Goal: Transaction & Acquisition: Subscribe to service/newsletter

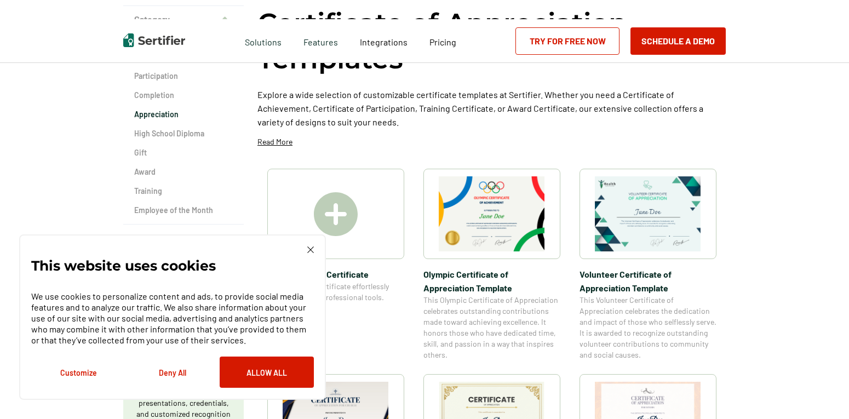
click at [343, 223] on img at bounding box center [336, 214] width 44 height 44
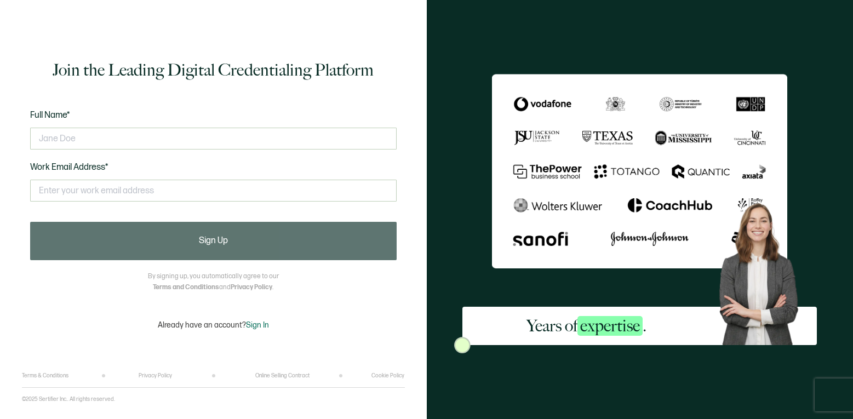
drag, startPoint x: 98, startPoint y: 136, endPoint x: 2, endPoint y: 147, distance: 97.0
click at [2, 147] on div "Join the Leading Digital Credentialing Platform Full Name* Work Email Address* …" at bounding box center [213, 209] width 427 height 419
click at [95, 131] on input "text" at bounding box center [213, 139] width 366 height 22
drag, startPoint x: 80, startPoint y: 139, endPoint x: 48, endPoint y: 136, distance: 32.4
click at [38, 146] on input "text" at bounding box center [213, 139] width 366 height 22
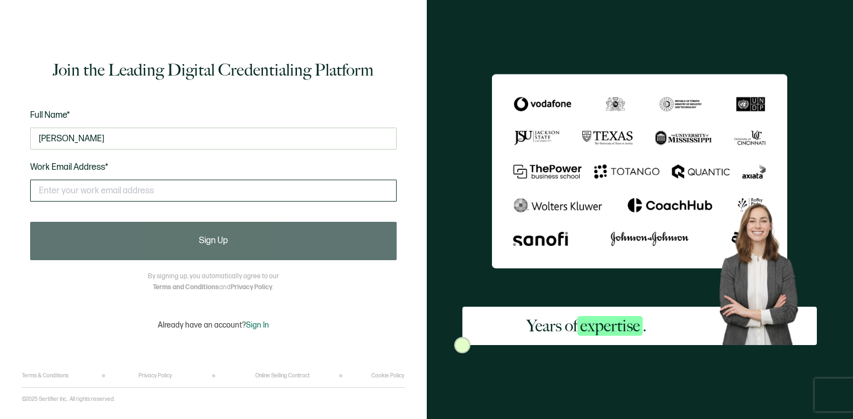
type input "[PERSON_NAME]"
click at [74, 193] on input "text" at bounding box center [213, 191] width 366 height 22
type input "[EMAIL_ADDRESS][DOMAIN_NAME]"
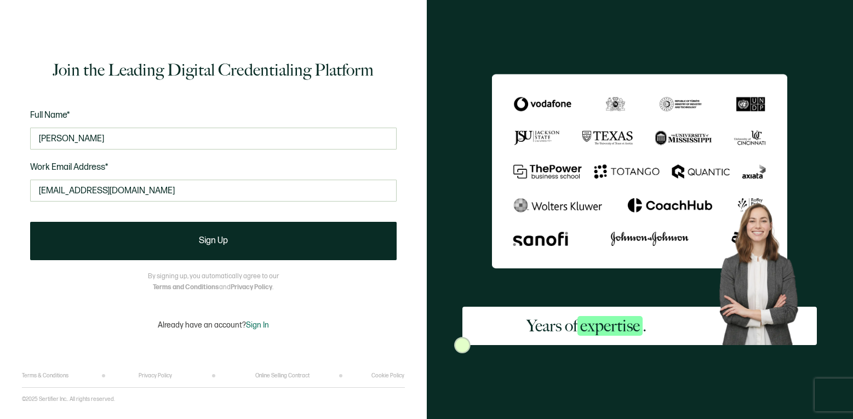
drag, startPoint x: 110, startPoint y: 140, endPoint x: 18, endPoint y: 140, distance: 91.5
click at [18, 140] on div "Join the Leading Digital Credentialing Platform Full Name* [PERSON_NAME] Work E…" at bounding box center [213, 209] width 427 height 419
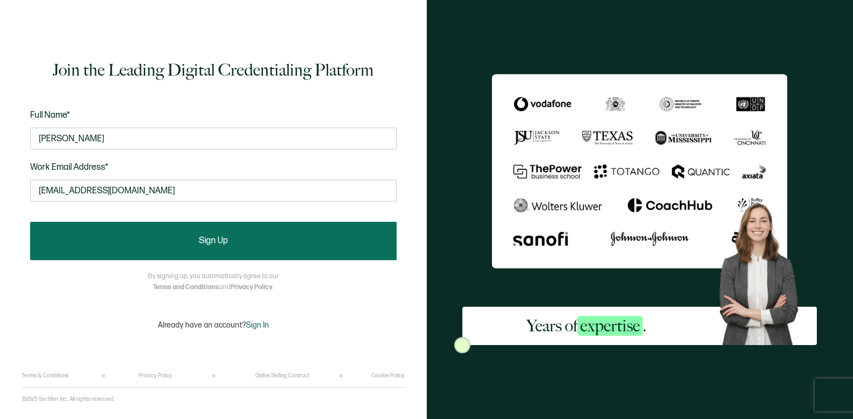
type input "[PERSON_NAME]"
click at [225, 238] on span "Sign Up" at bounding box center [213, 241] width 29 height 9
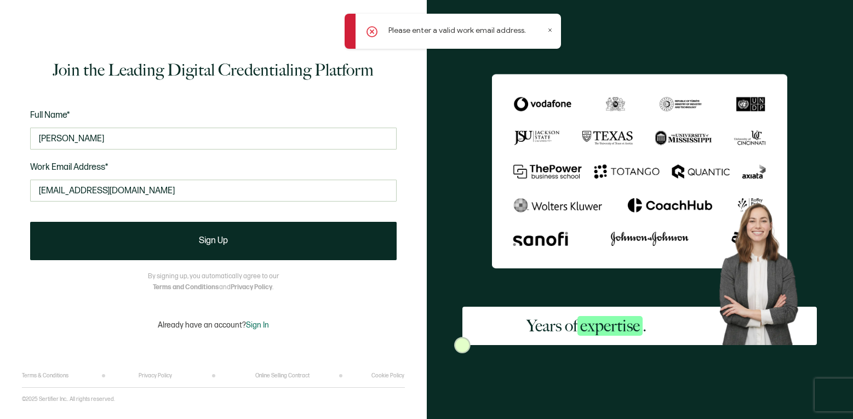
drag, startPoint x: 114, startPoint y: 196, endPoint x: 15, endPoint y: 204, distance: 99.4
click at [15, 204] on div "Join the Leading Digital Credentialing Platform Full Name* [PERSON_NAME] Work E…" at bounding box center [213, 209] width 427 height 419
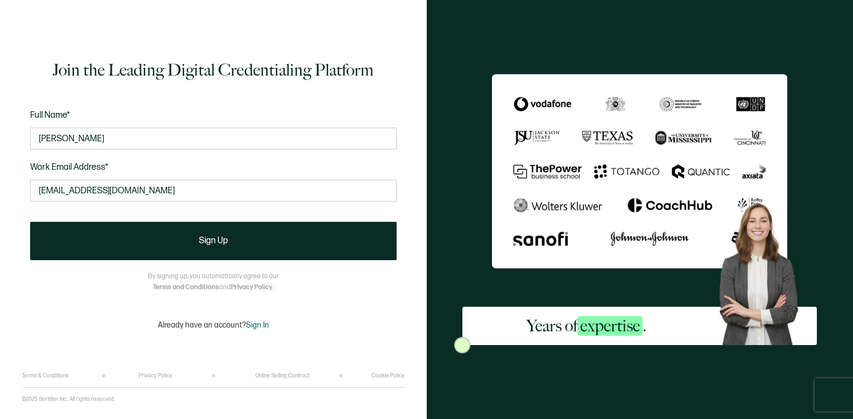
type input "[EMAIL_ADDRESS][DOMAIN_NAME]"
click at [139, 216] on form "Full Name* [PERSON_NAME] Work Email Address* [EMAIL_ADDRESS][DOMAIN_NAME] This …" at bounding box center [213, 184] width 366 height 152
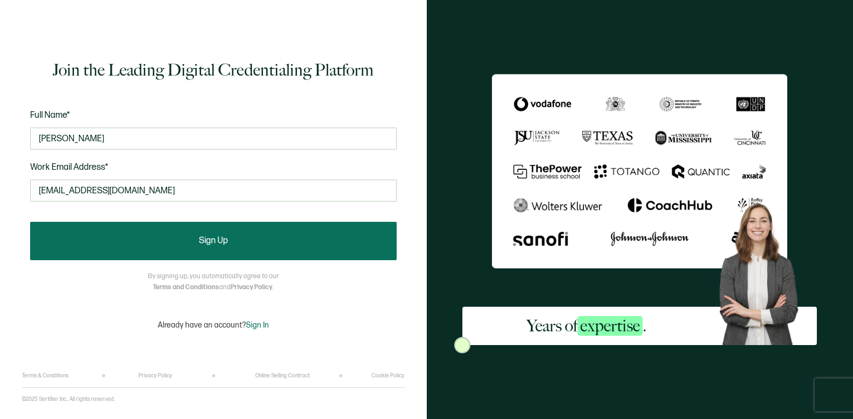
click at [218, 242] on span "Sign Up" at bounding box center [213, 241] width 29 height 9
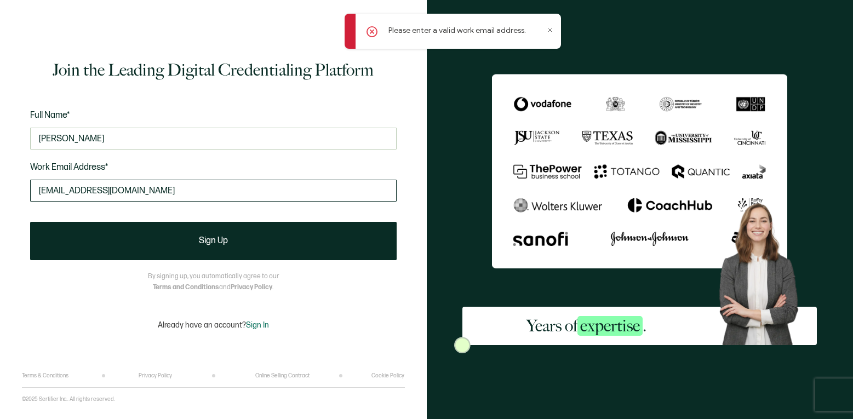
click at [35, 187] on input "[EMAIL_ADDRESS][DOMAIN_NAME]" at bounding box center [213, 191] width 366 height 22
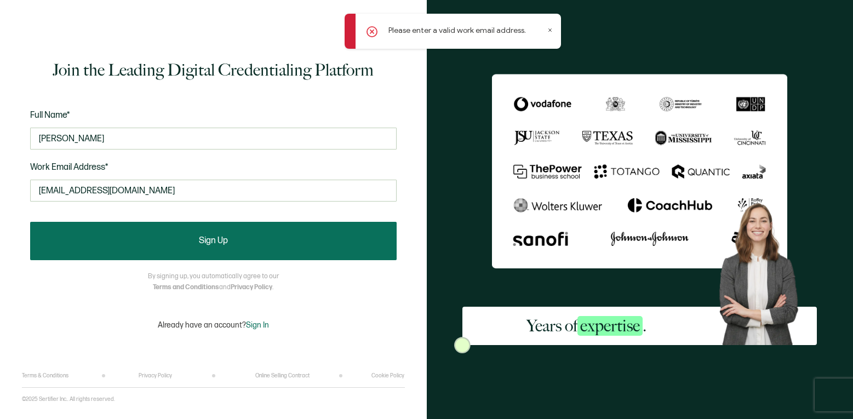
click at [211, 235] on button "Sign Up" at bounding box center [213, 241] width 366 height 38
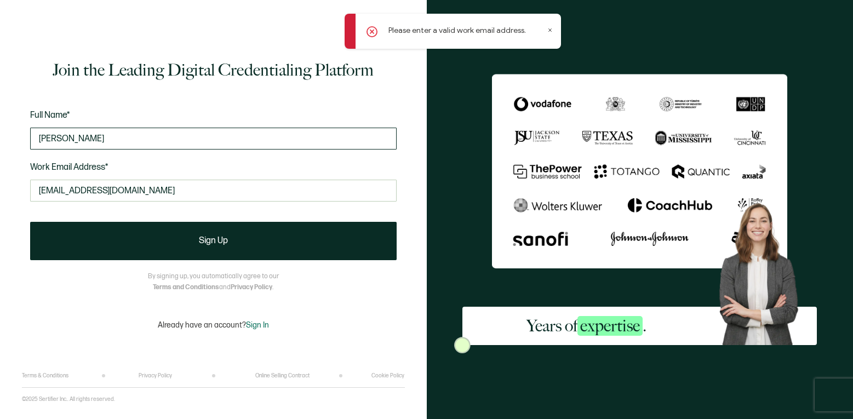
click at [38, 139] on input "[PERSON_NAME]" at bounding box center [213, 139] width 366 height 22
drag, startPoint x: 163, startPoint y: 191, endPoint x: 7, endPoint y: 200, distance: 157.0
click at [7, 200] on div "Join the Leading Digital Credentialing Platform Full Name* [PERSON_NAME] Work E…" at bounding box center [213, 209] width 427 height 419
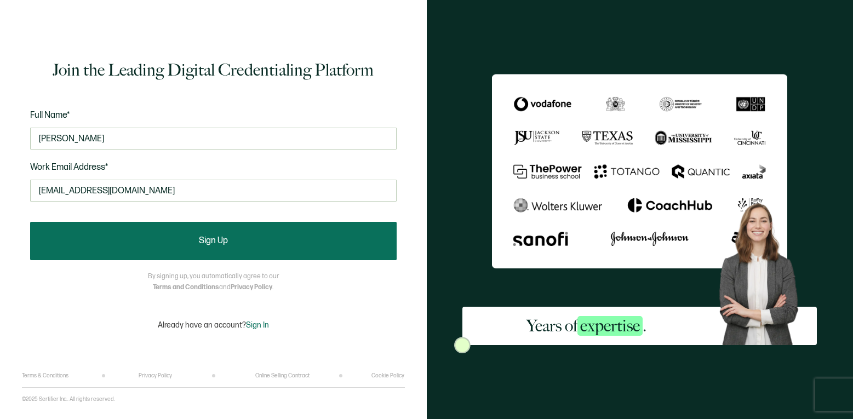
type input "[EMAIL_ADDRESS][DOMAIN_NAME]"
click at [207, 245] on span "Sign Up" at bounding box center [213, 241] width 29 height 9
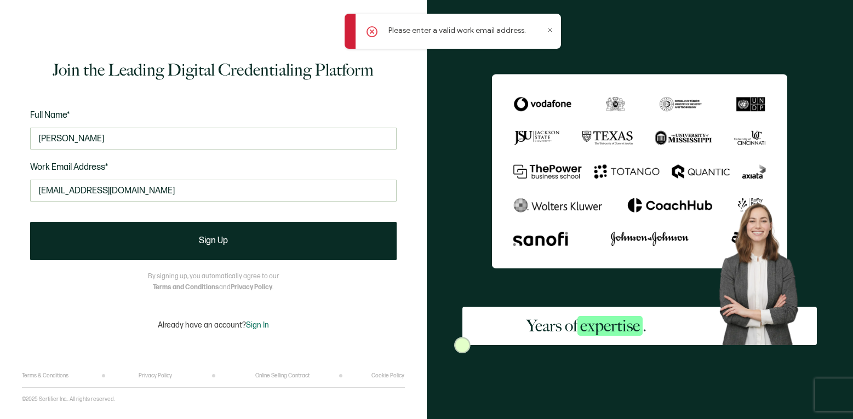
click at [250, 325] on span "Sign In" at bounding box center [257, 324] width 23 height 9
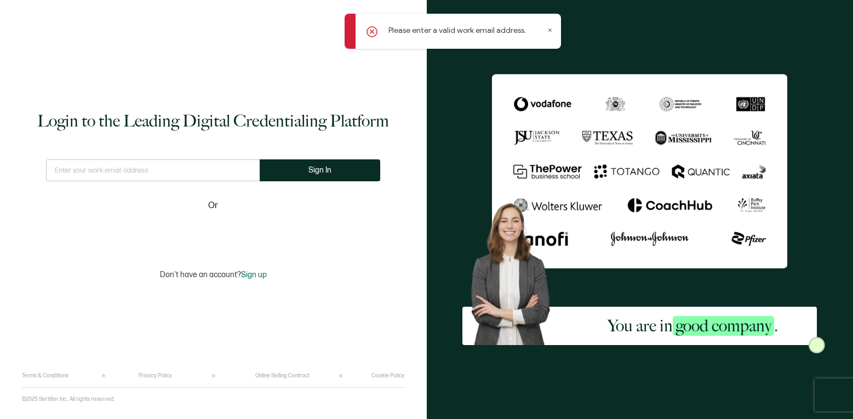
click at [113, 169] on input "text" at bounding box center [153, 170] width 214 height 22
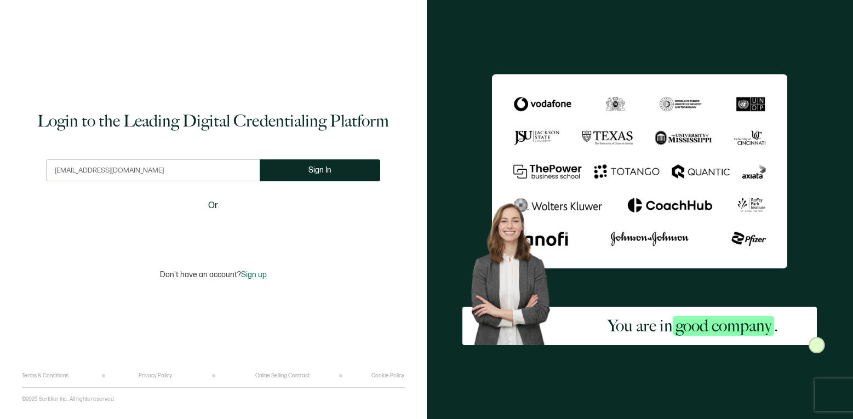
type input "[EMAIL_ADDRESS][DOMAIN_NAME]"
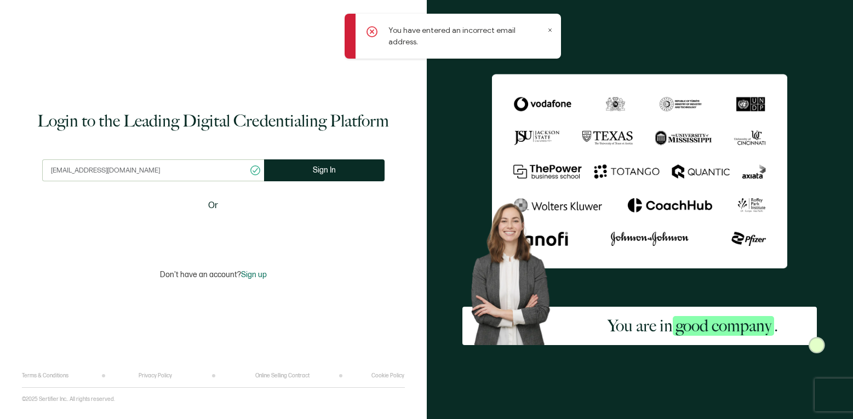
click at [259, 277] on span "Sign up" at bounding box center [254, 274] width 26 height 9
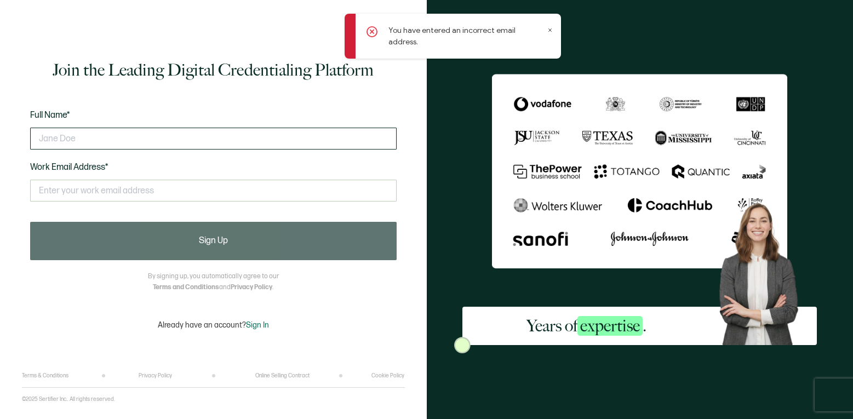
click at [53, 138] on input "text" at bounding box center [213, 139] width 366 height 22
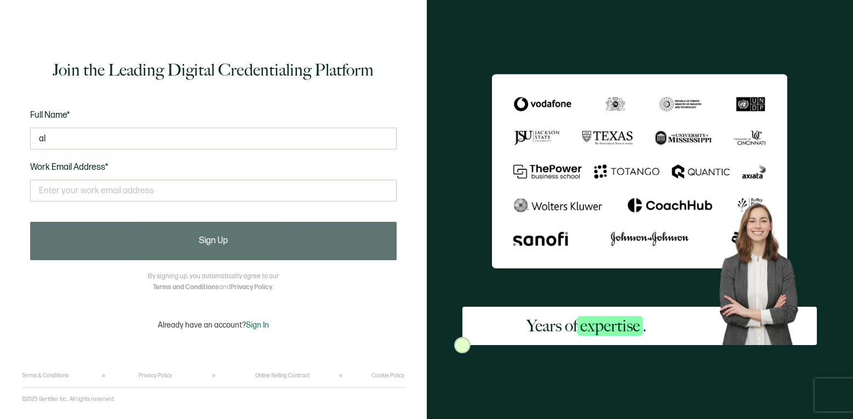
type input "a"
click at [20, 182] on div "Join the Leading Digital Credentialing Platform Full Name* Work Email Address* …" at bounding box center [213, 209] width 427 height 419
click at [59, 135] on input "text" at bounding box center [213, 139] width 366 height 22
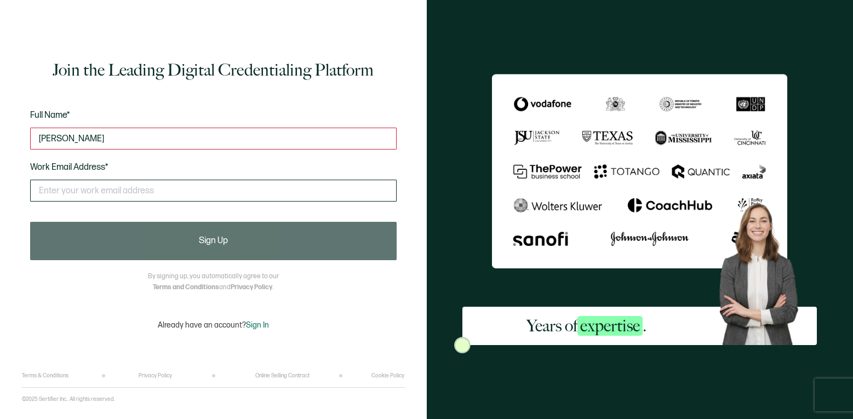
type input "[PERSON_NAME]"
click at [57, 192] on input "text" at bounding box center [213, 191] width 366 height 22
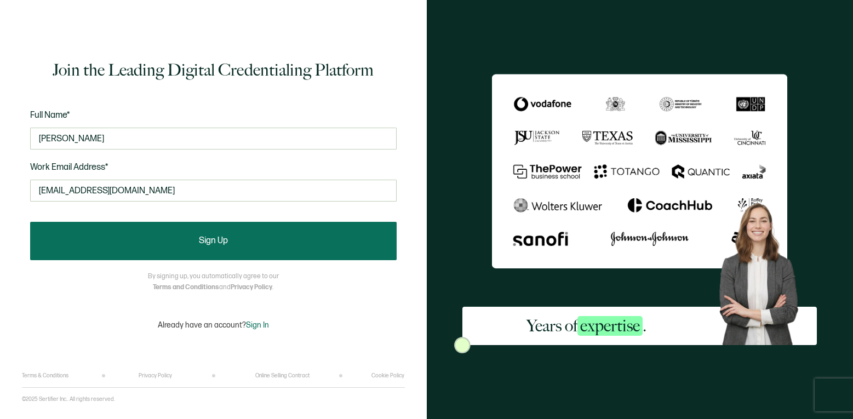
type input "[EMAIL_ADDRESS][DOMAIN_NAME]"
click at [211, 239] on span "Sign Up" at bounding box center [213, 241] width 29 height 9
click at [221, 245] on span "Sign Up" at bounding box center [213, 241] width 29 height 9
